Goal: Information Seeking & Learning: Learn about a topic

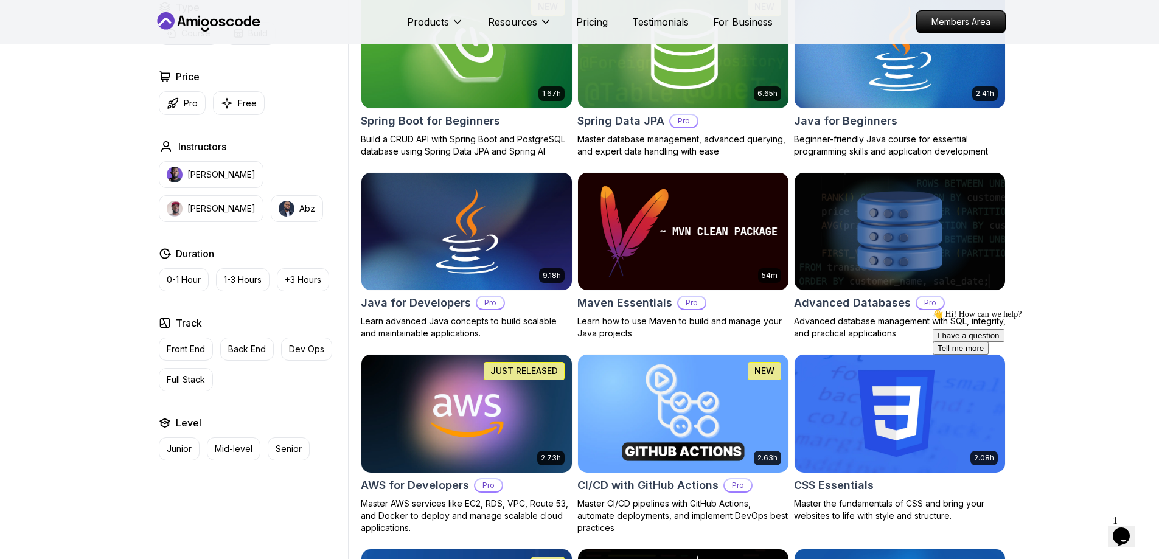
scroll to position [609, 0]
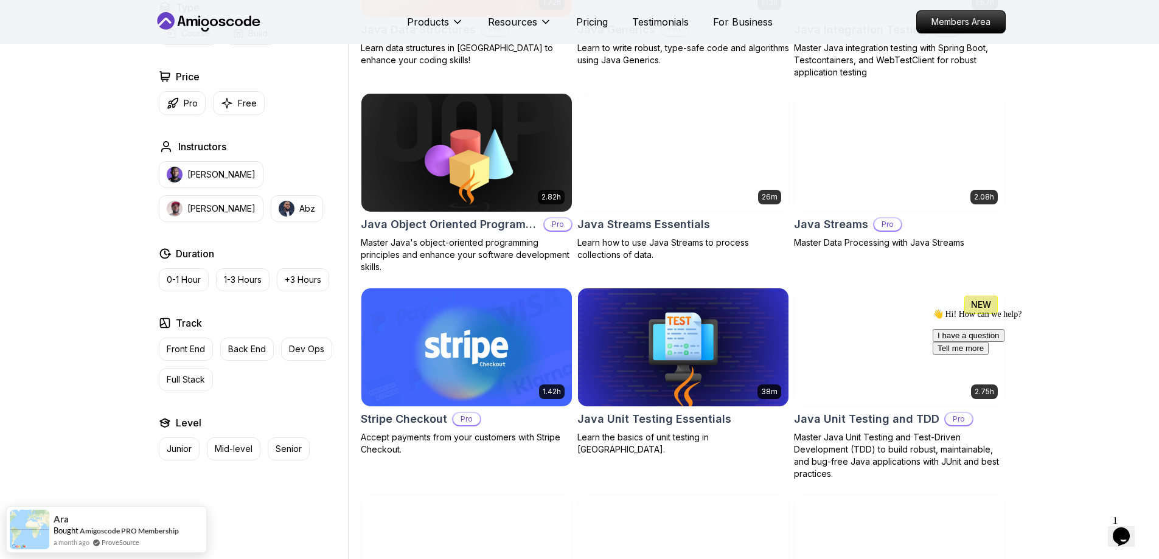
scroll to position [1687, 0]
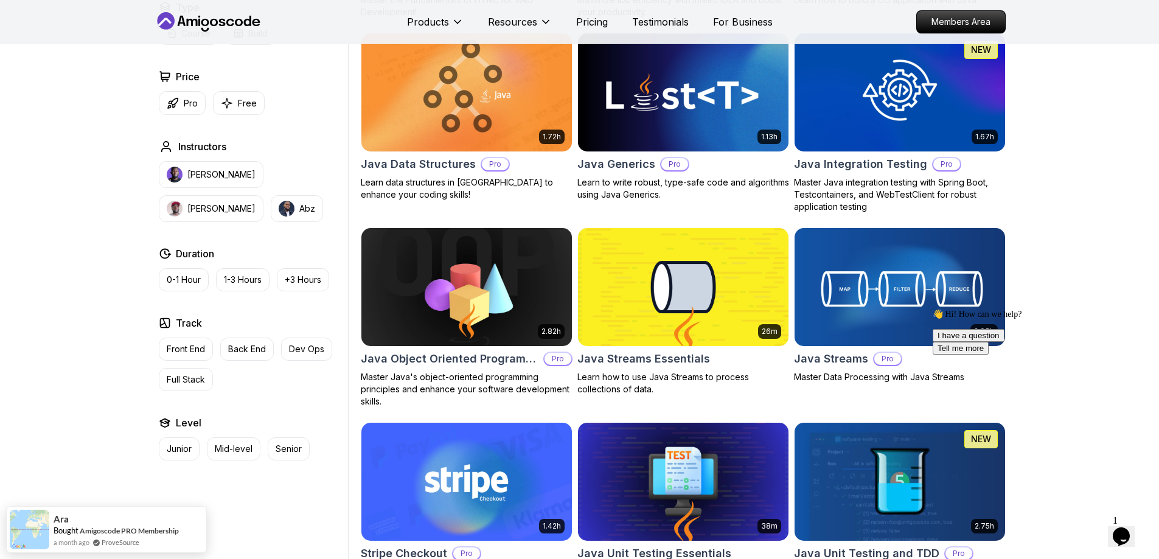
click at [933, 309] on icon "Chat attention grabber" at bounding box center [933, 309] width 0 height 0
click at [1089, 528] on icon "Close" at bounding box center [1089, 533] width 0 height 10
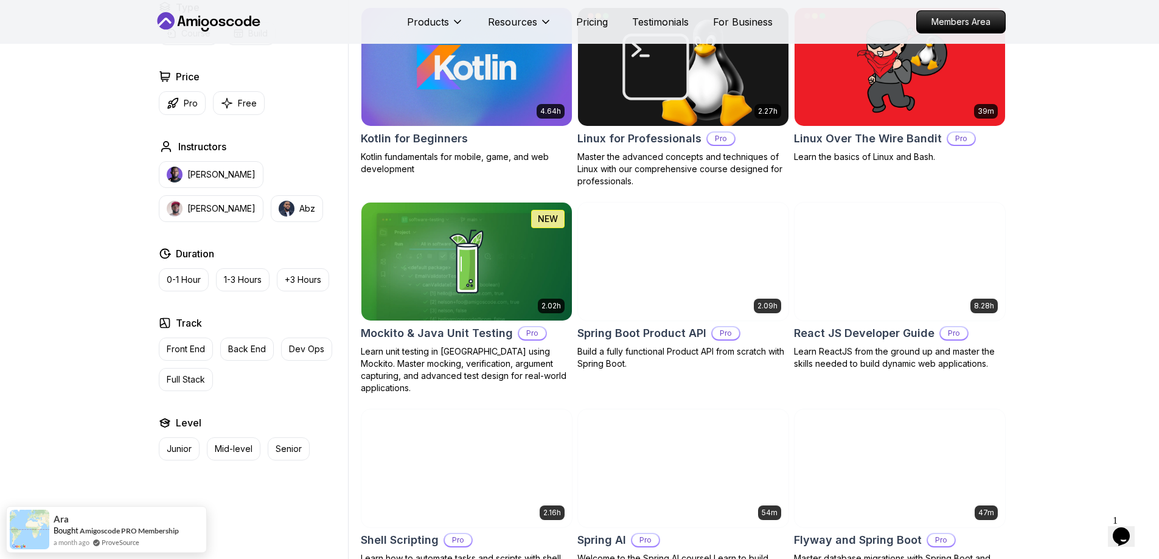
scroll to position [2600, 0]
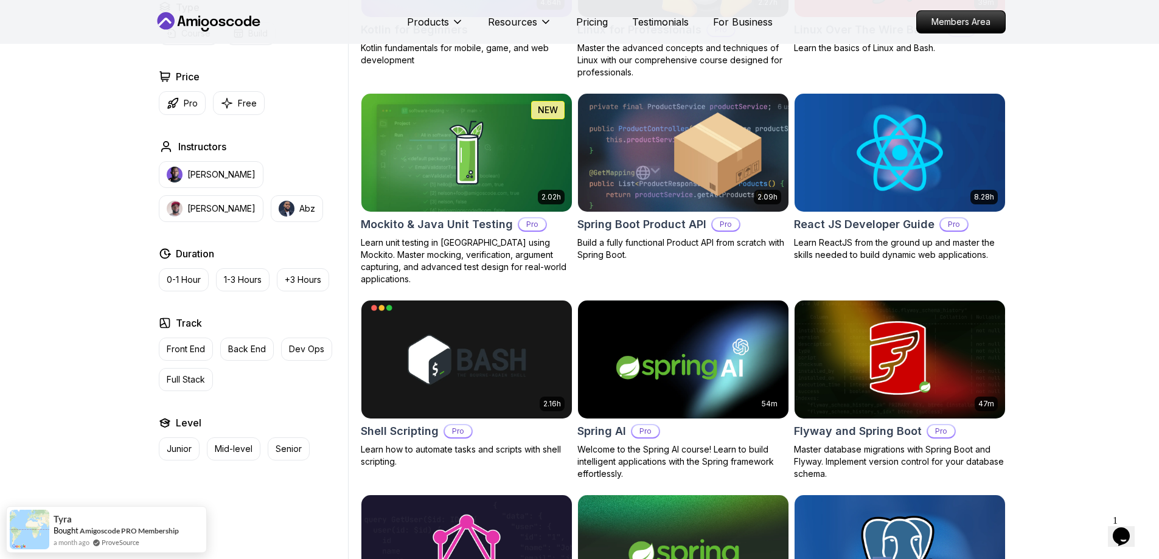
click at [672, 225] on h2 "Spring Boot Product API" at bounding box center [642, 224] width 129 height 17
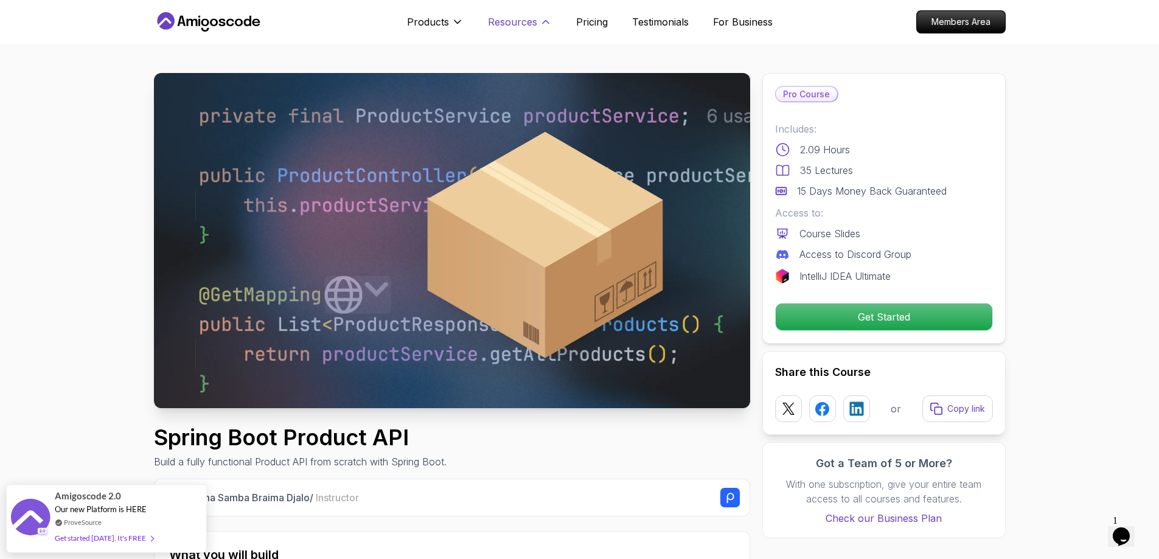
drag, startPoint x: 534, startPoint y: 22, endPoint x: 541, endPoint y: 24, distance: 7.7
click at [537, 26] on button "Resources" at bounding box center [520, 27] width 64 height 24
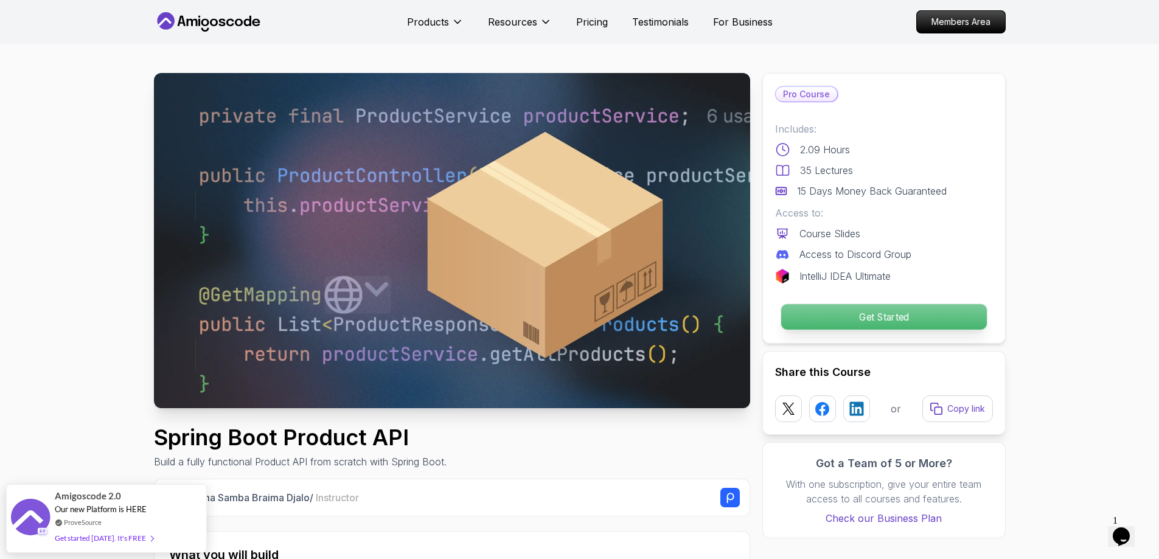
click at [858, 312] on p "Get Started" at bounding box center [884, 317] width 206 height 26
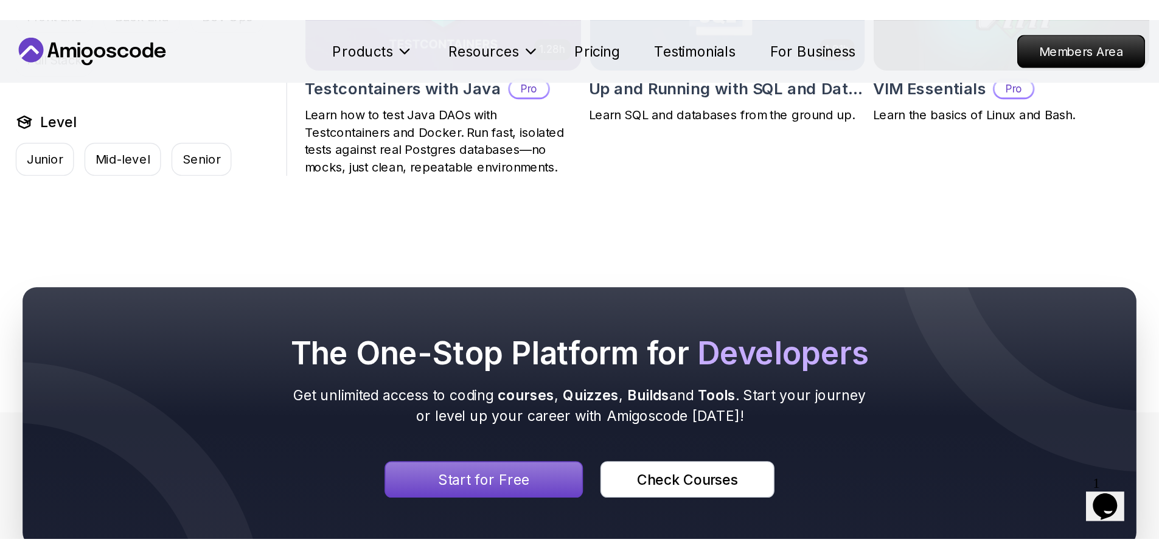
scroll to position [3248, 0]
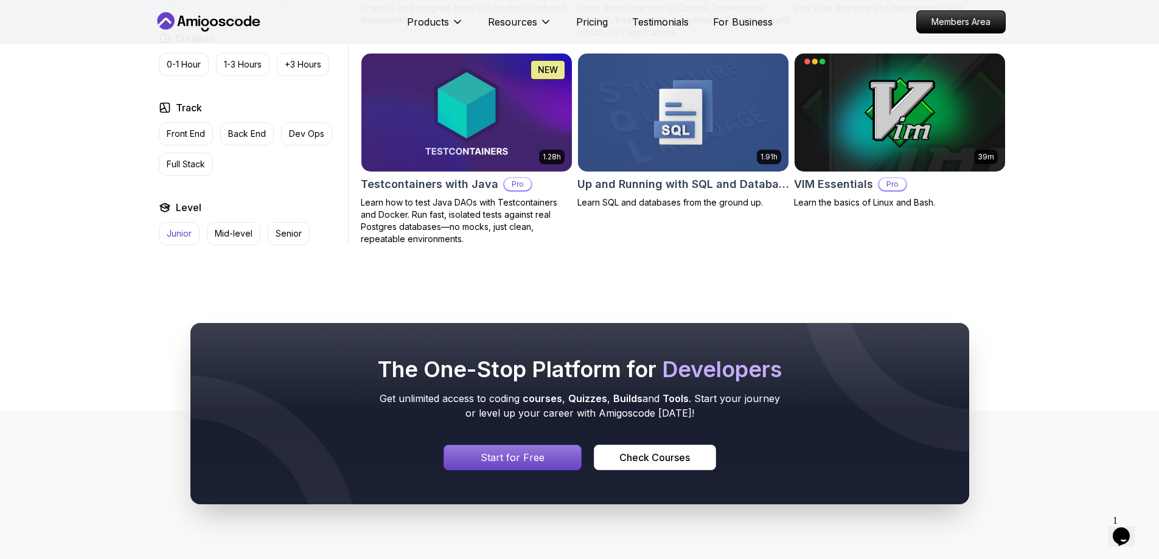
click at [170, 228] on p "Junior" at bounding box center [179, 234] width 25 height 12
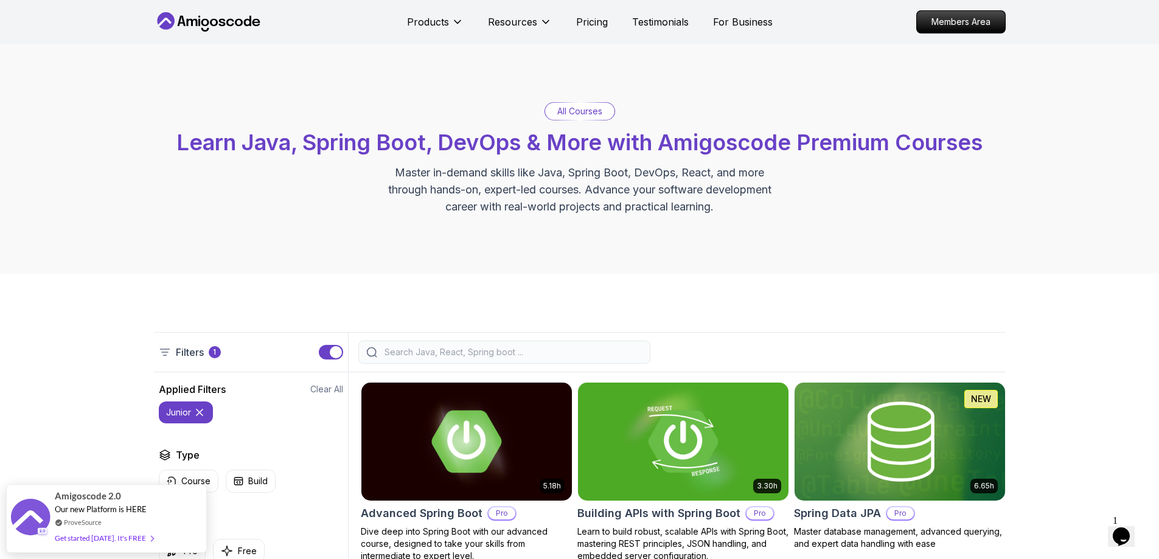
click at [206, 411] on button "junior" at bounding box center [186, 413] width 54 height 22
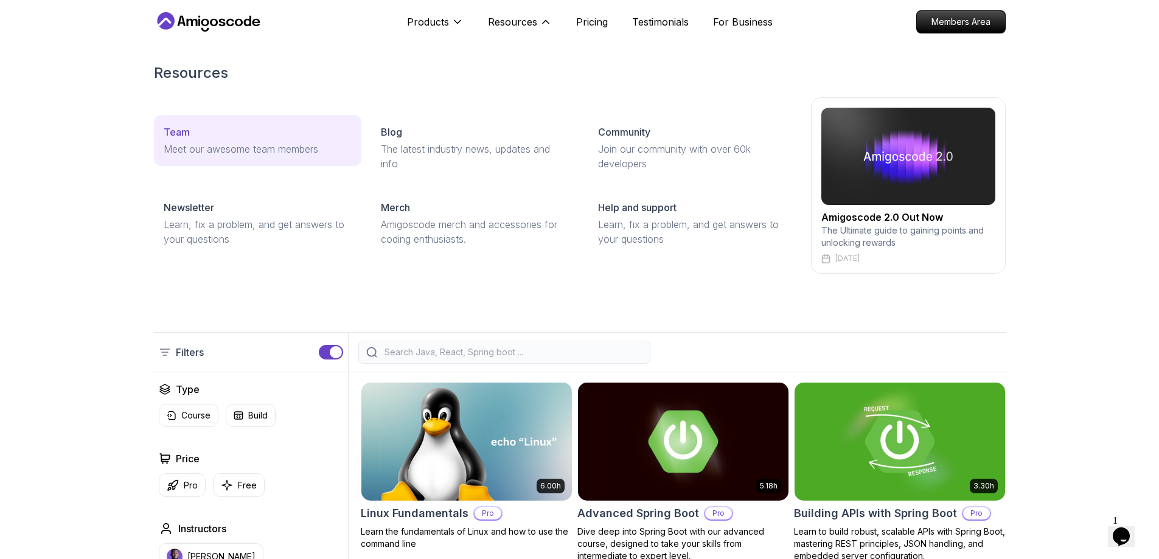
click at [206, 149] on p "Meet our awesome team members" at bounding box center [258, 149] width 188 height 15
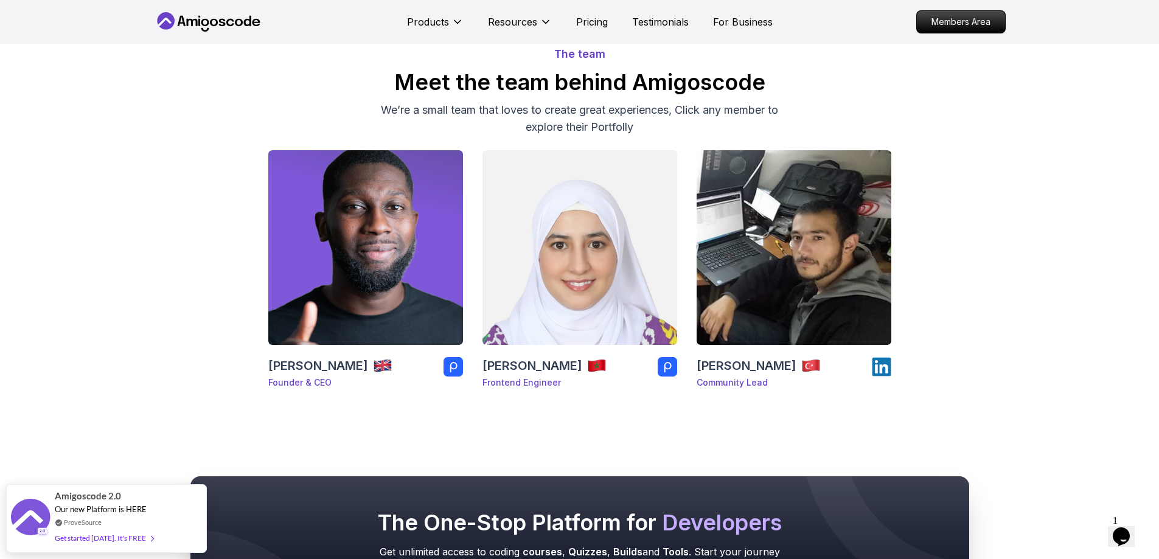
scroll to position [61, 0]
